Goal: Find specific page/section: Find specific page/section

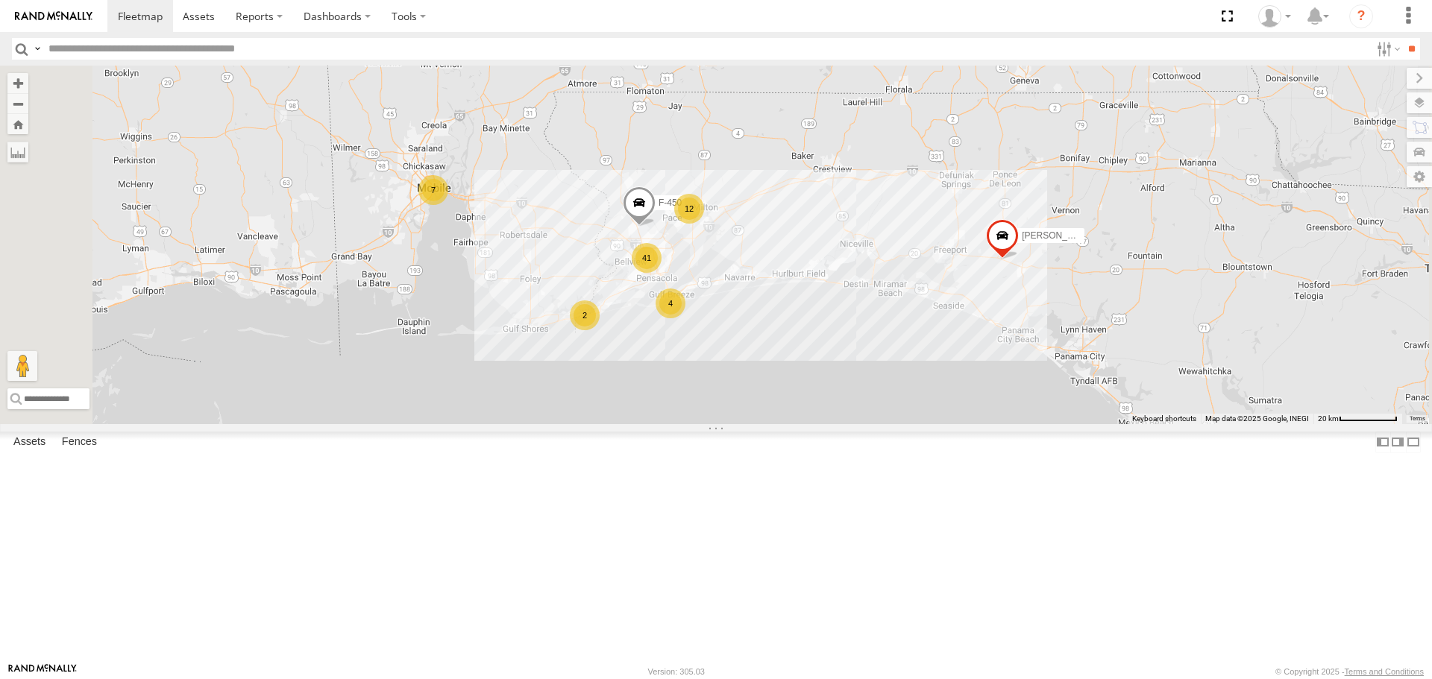
click at [0, 0] on link at bounding box center [0, 0] width 0 height 0
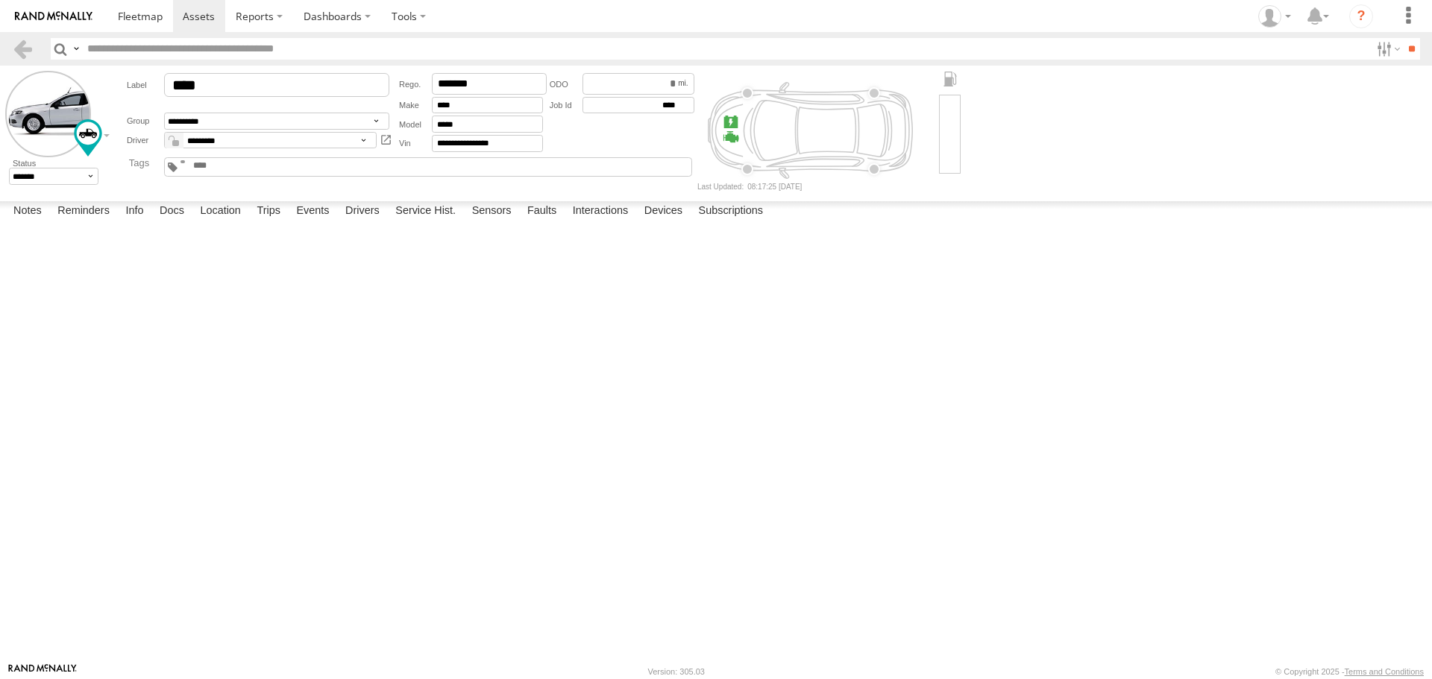
click at [0, 0] on textarea at bounding box center [0, 0] width 0 height 0
type textarea "*"
click at [0, 0] on textarea "**********" at bounding box center [0, 0] width 0 height 0
type textarea "**********"
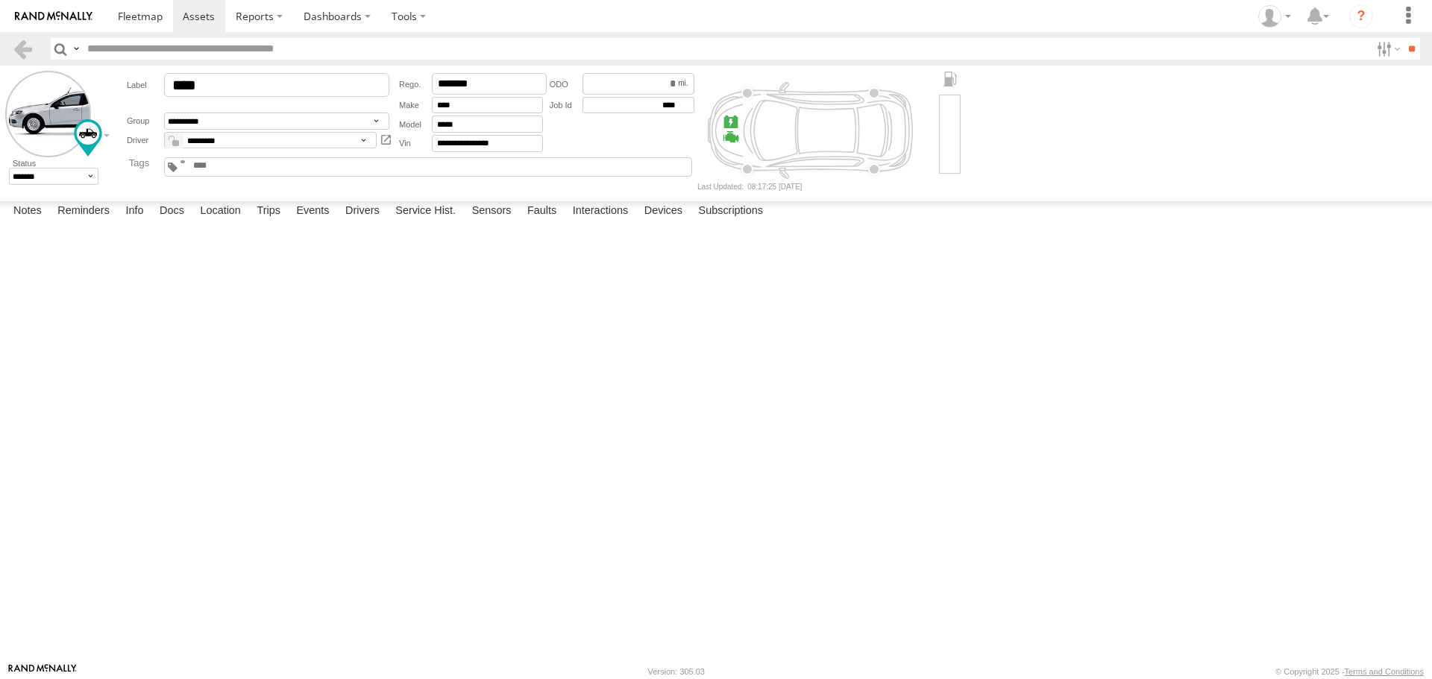
click at [0, 0] on button "Save" at bounding box center [0, 0] width 0 height 0
click at [0, 0] on textarea "**********" at bounding box center [0, 0] width 0 height 0
type textarea "**********"
click at [0, 0] on button "Save" at bounding box center [0, 0] width 0 height 0
click at [0, 0] on button "Complete" at bounding box center [0, 0] width 0 height 0
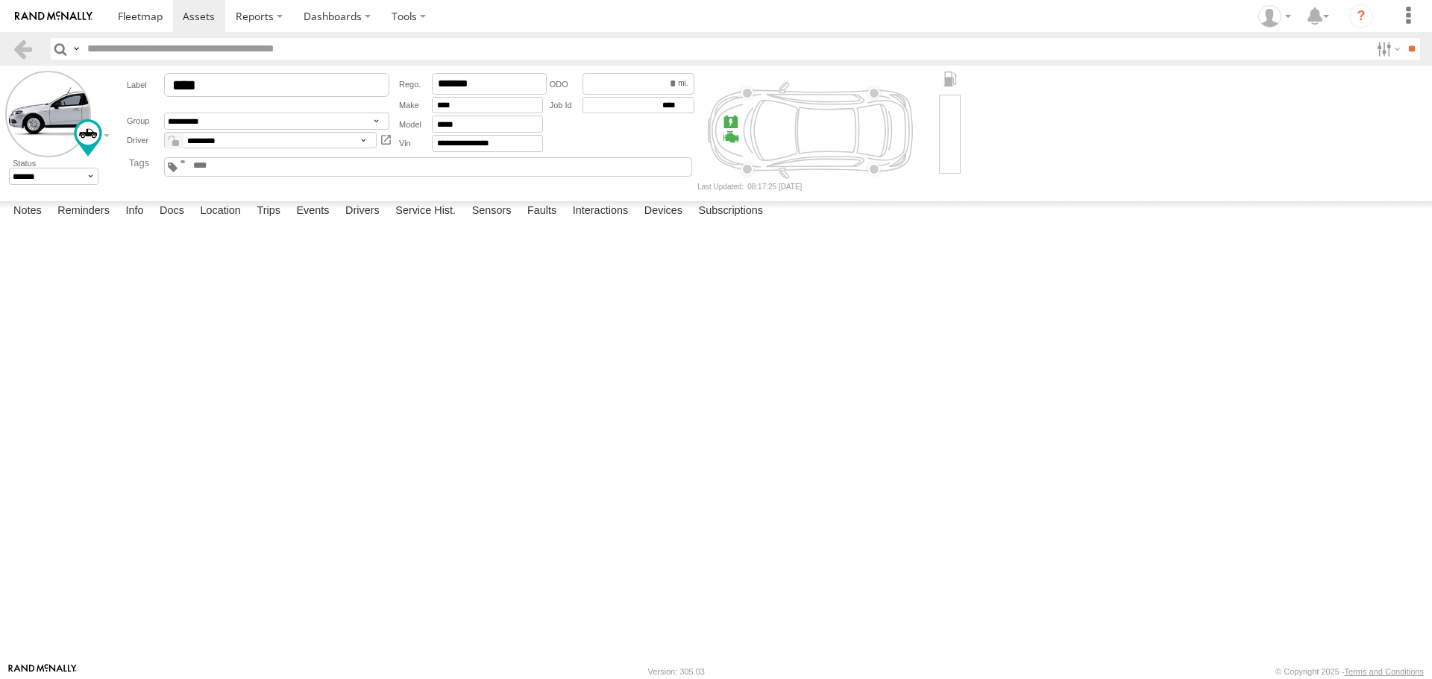
click at [0, 0] on button "Complete" at bounding box center [0, 0] width 0 height 0
click at [134, 16] on span at bounding box center [140, 16] width 45 height 14
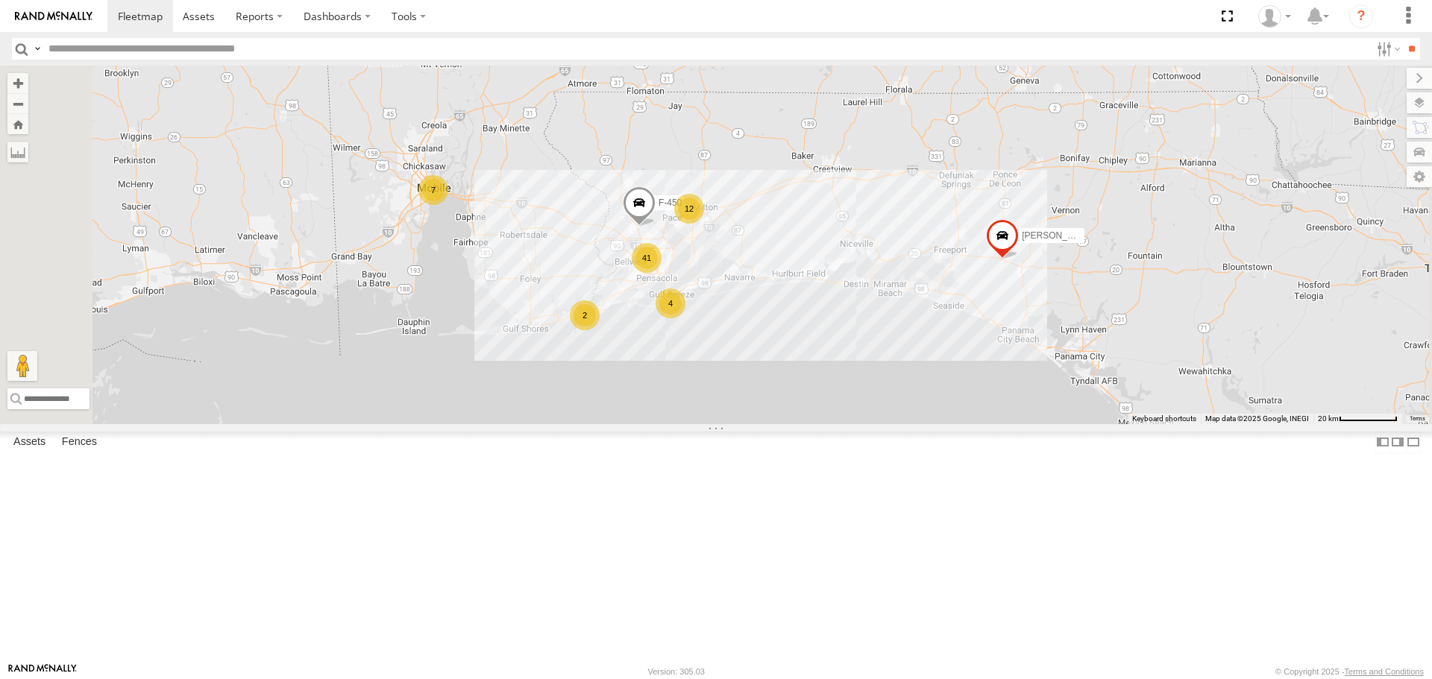
click at [655, 227] on span at bounding box center [639, 206] width 33 height 40
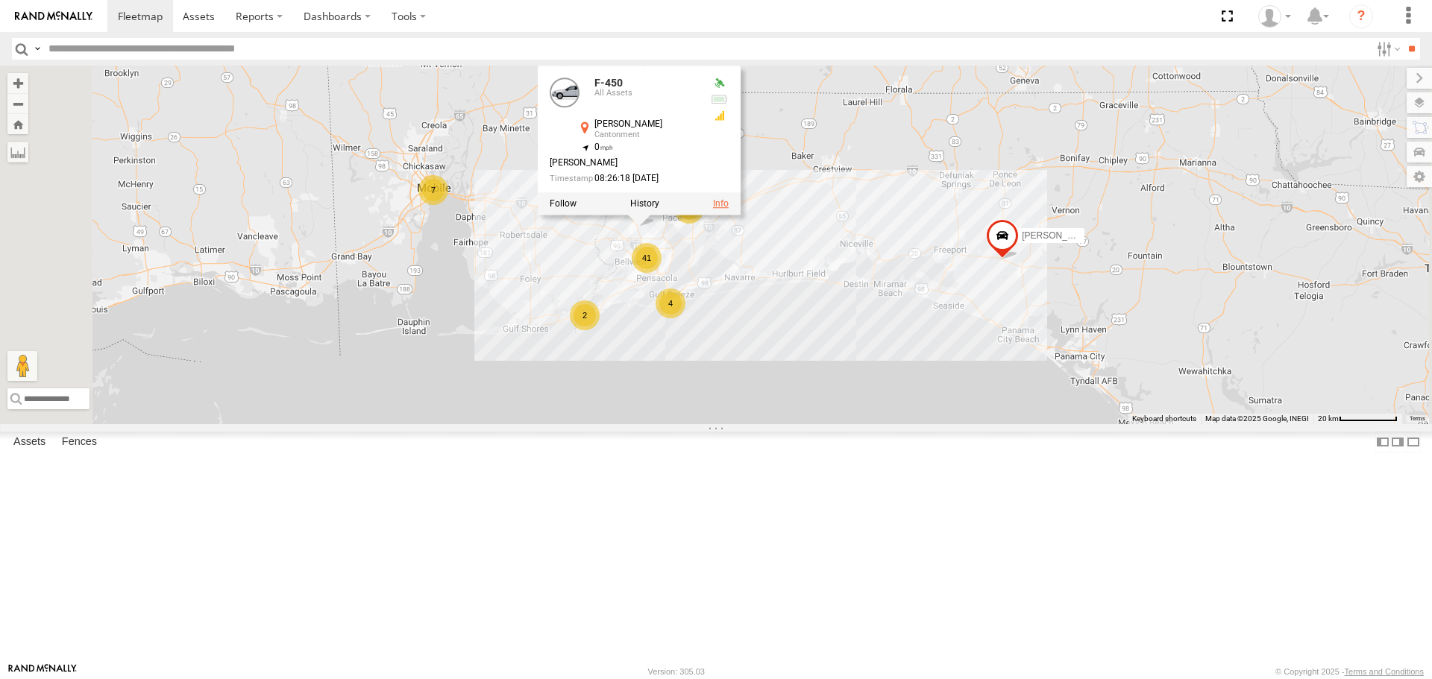
click at [728, 210] on link at bounding box center [721, 204] width 16 height 10
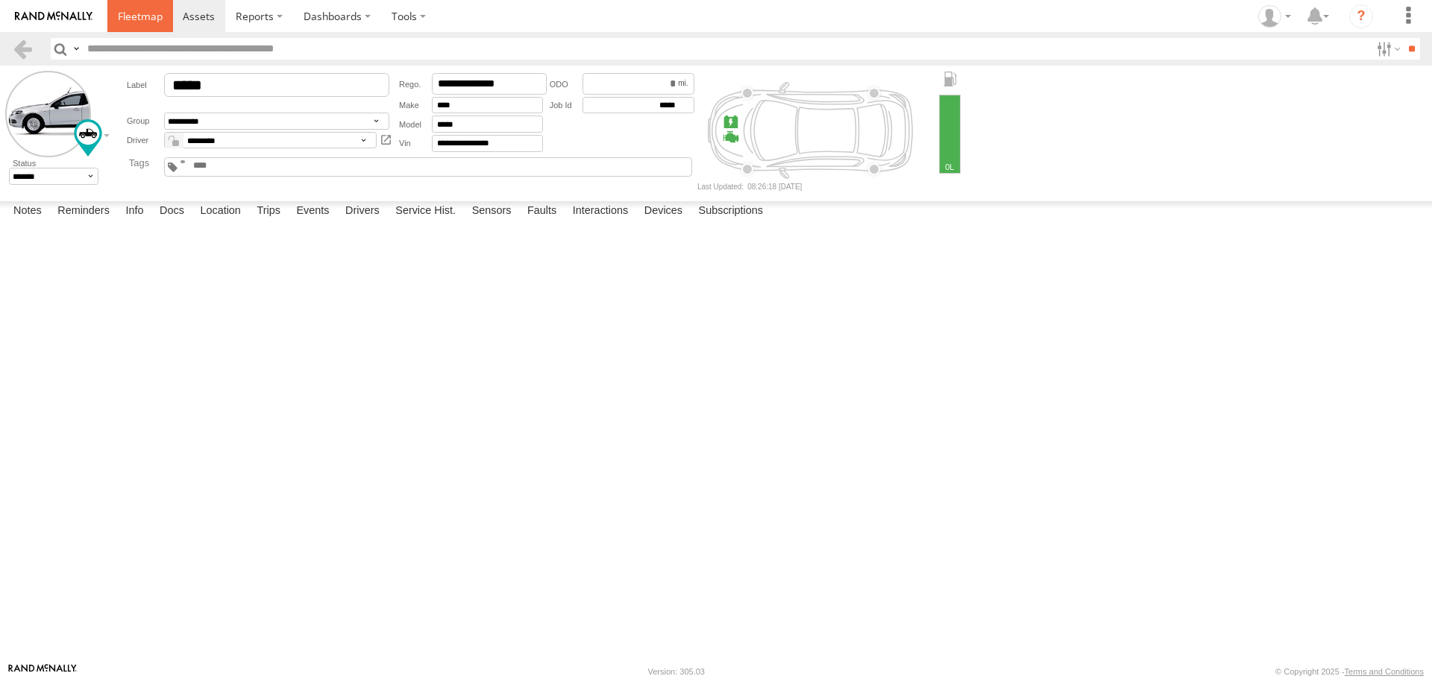
click at [143, 17] on span at bounding box center [140, 16] width 45 height 14
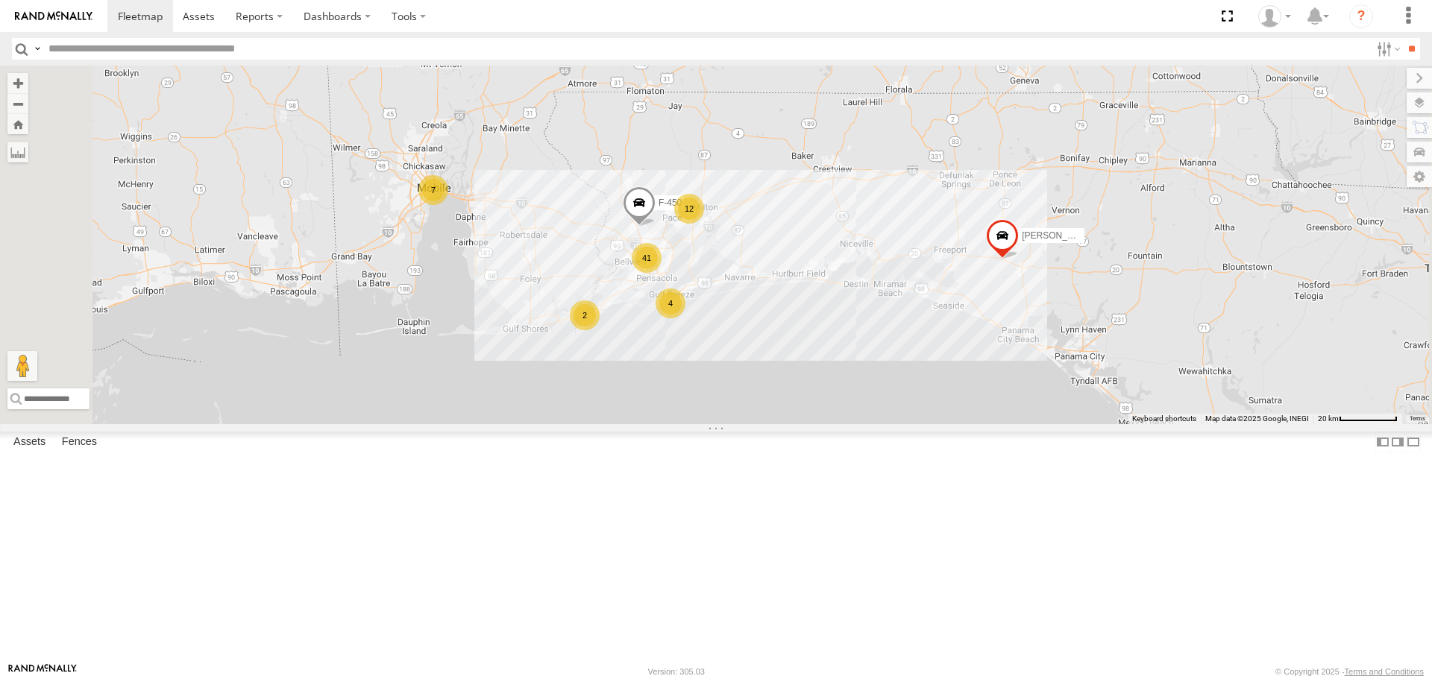
click at [0, 0] on link at bounding box center [0, 0] width 0 height 0
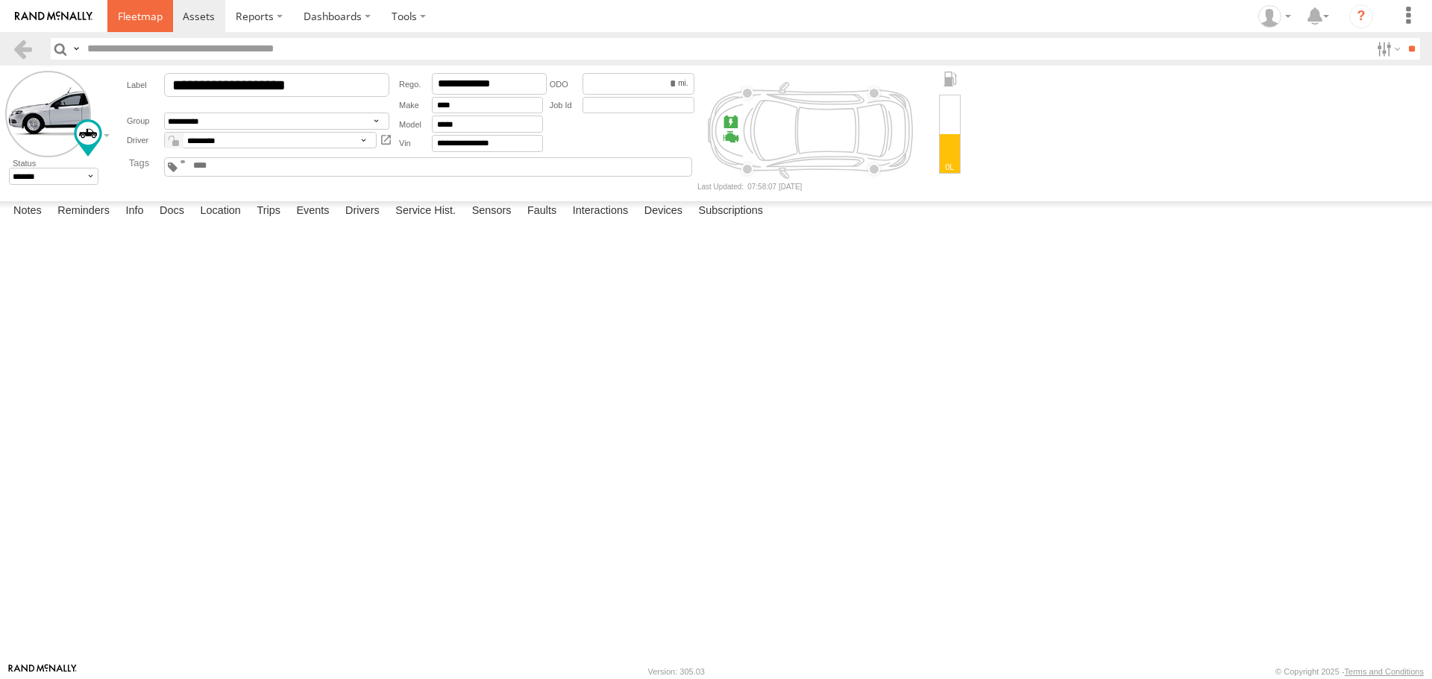
click at [139, 20] on span at bounding box center [140, 16] width 45 height 14
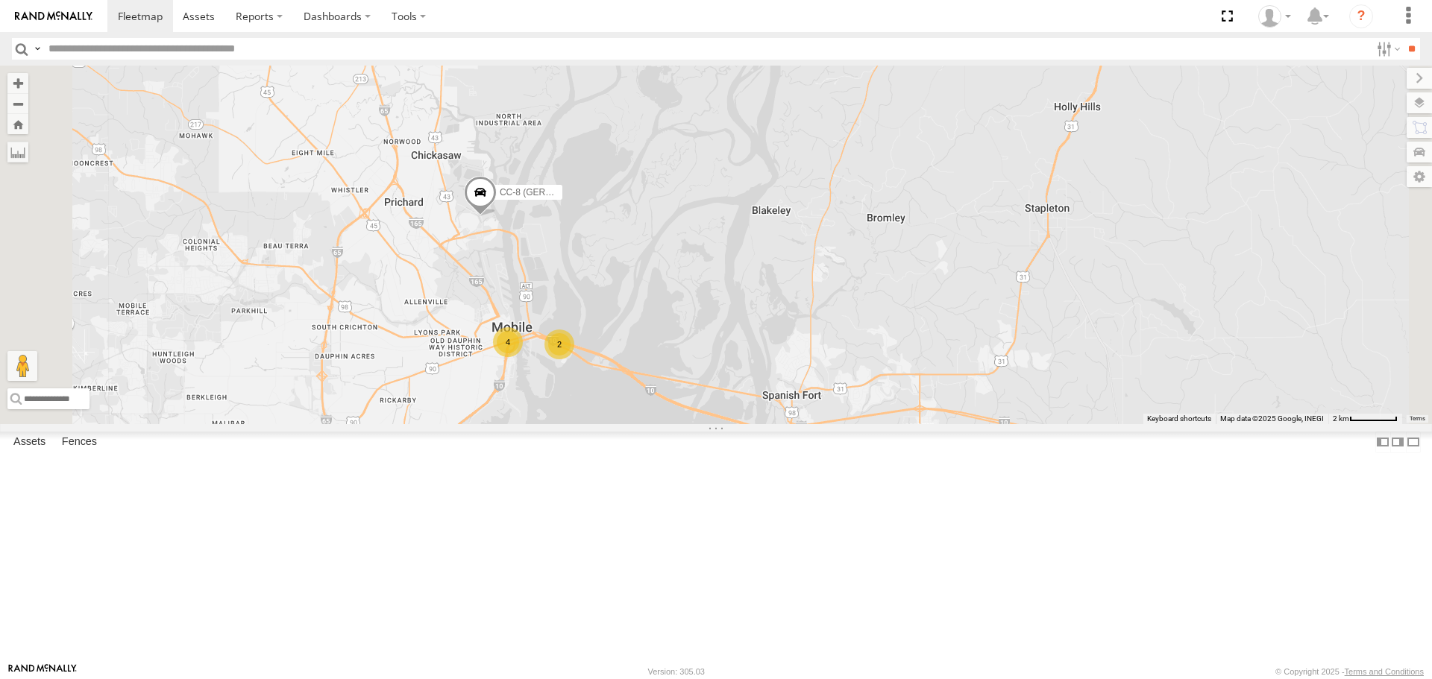
drag, startPoint x: 636, startPoint y: 287, endPoint x: 676, endPoint y: 545, distance: 261.1
click at [676, 424] on div "ALFRED F-450 4 2 CC-8 (GERMAN)" at bounding box center [716, 245] width 1432 height 358
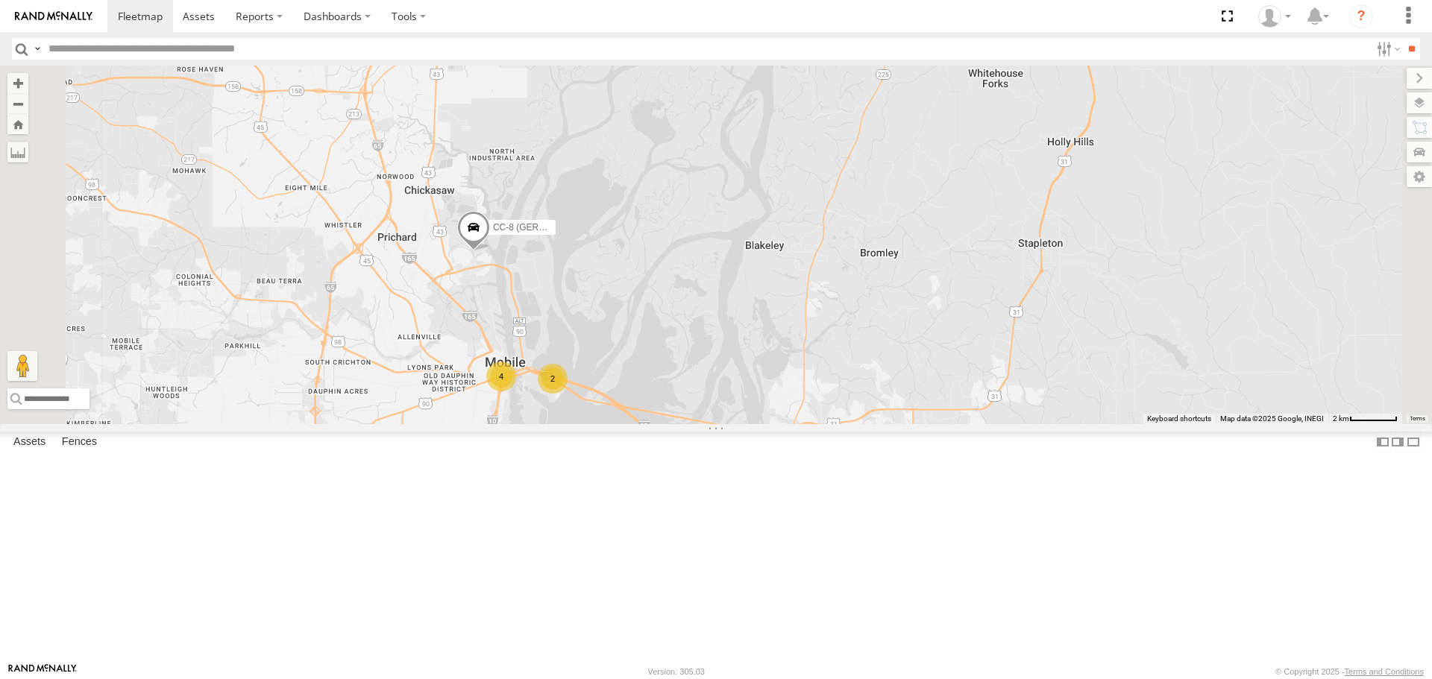
click at [490, 252] on span at bounding box center [473, 232] width 33 height 40
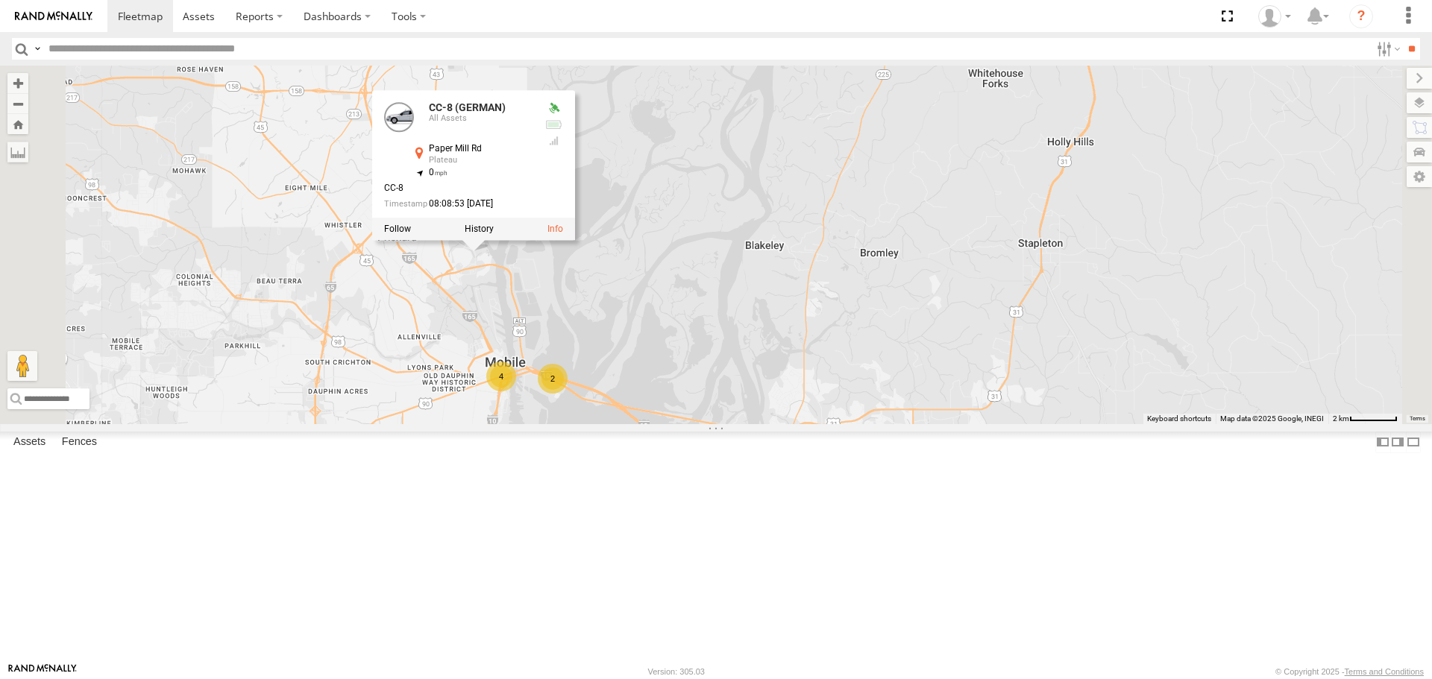
click at [575, 241] on div at bounding box center [473, 229] width 203 height 22
click at [563, 235] on link at bounding box center [555, 229] width 16 height 10
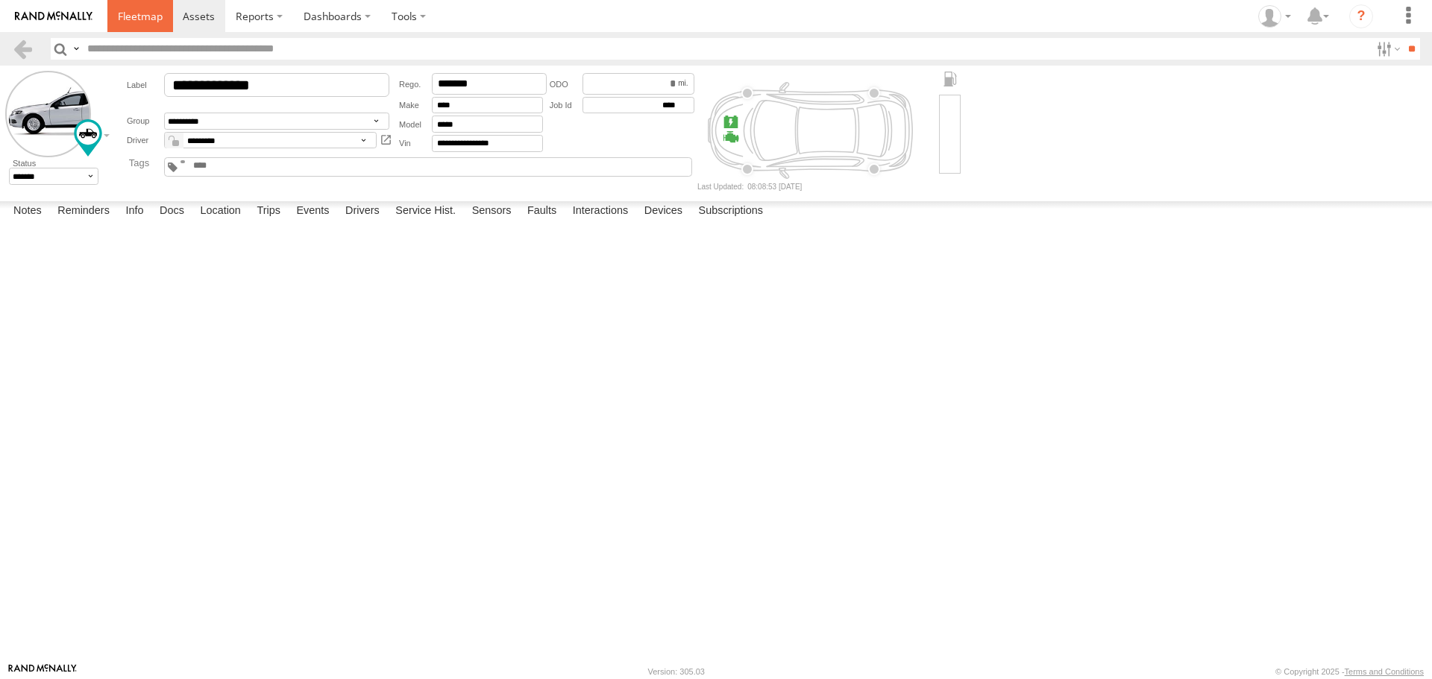
click at [140, 15] on span at bounding box center [140, 16] width 45 height 14
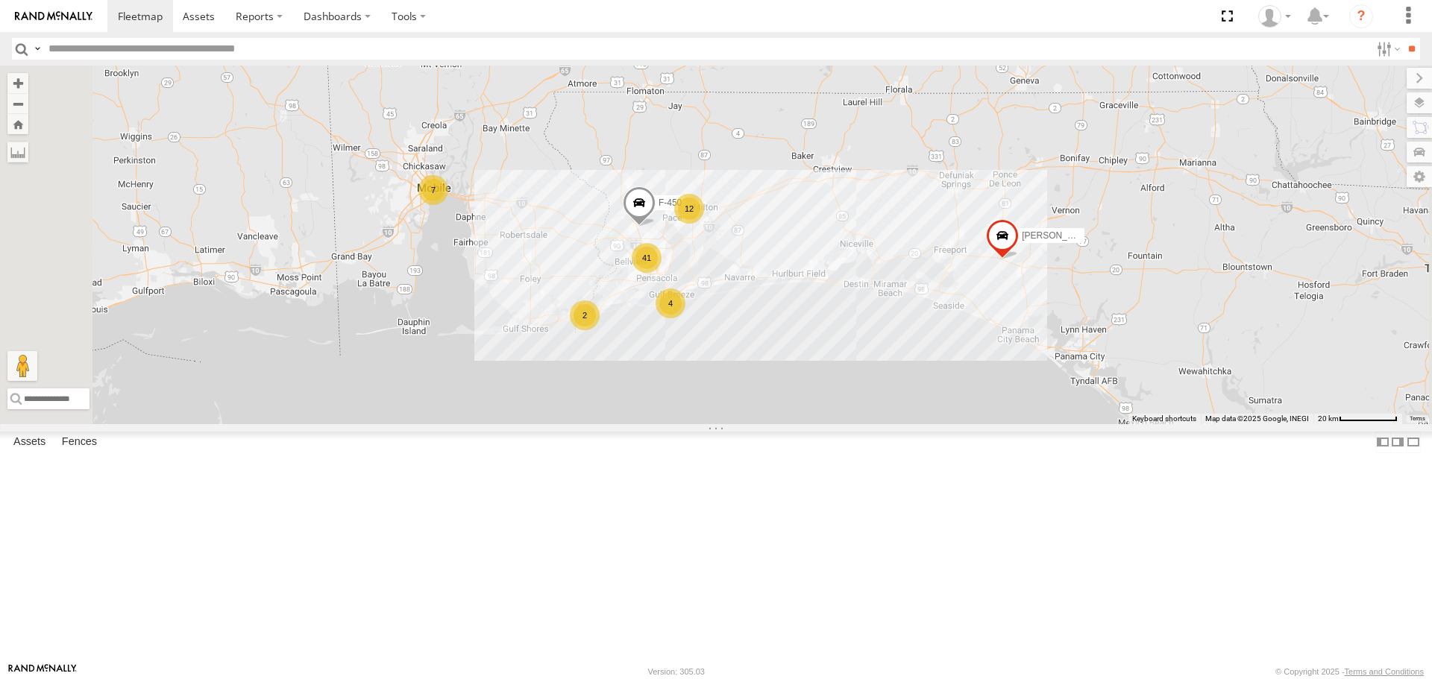
scroll to position [373, 0]
click at [0, 0] on link at bounding box center [0, 0] width 0 height 0
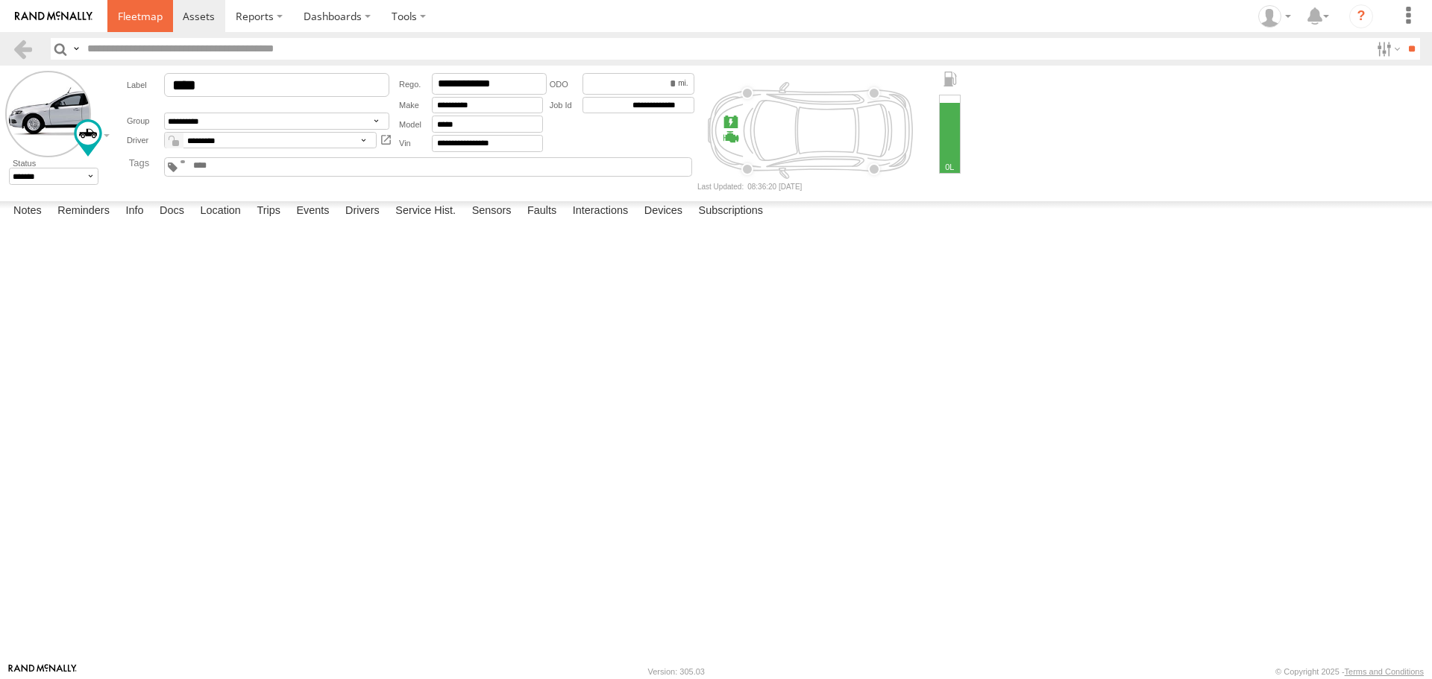
click at [141, 9] on span at bounding box center [140, 16] width 45 height 14
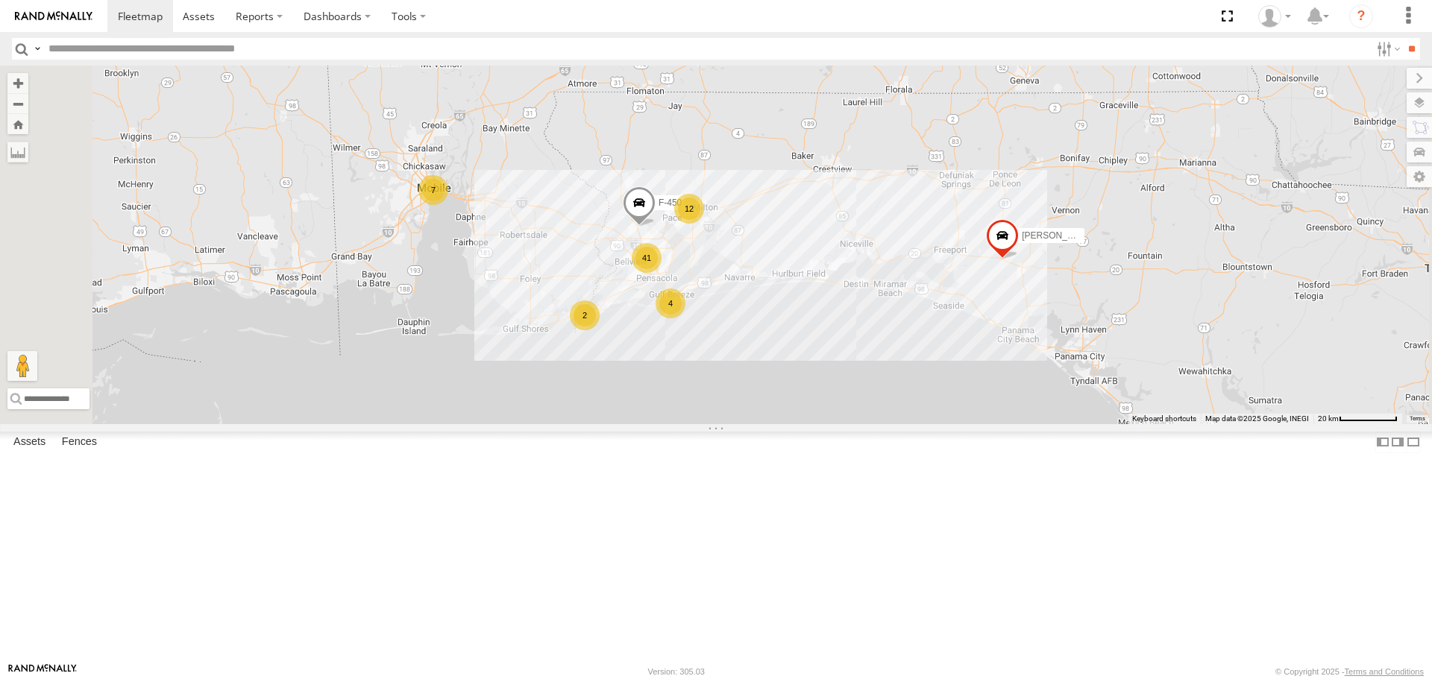
click at [0, 0] on link at bounding box center [0, 0] width 0 height 0
